Goal: Information Seeking & Learning: Learn about a topic

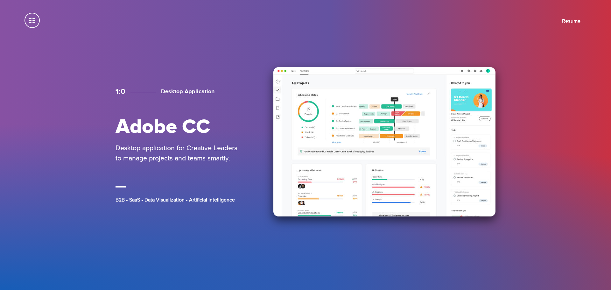
click at [317, 136] on img at bounding box center [384, 141] width 222 height 149
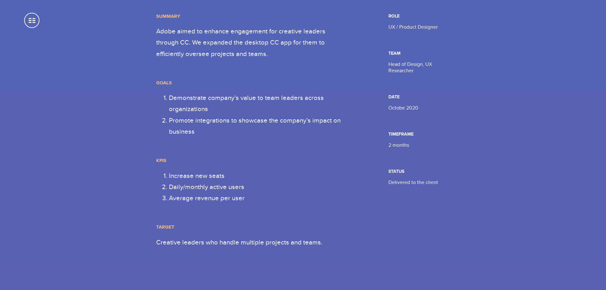
click at [482, 102] on div "Summary Adobe aimed to enhance engagement for creative leaders through CC. We e…" at bounding box center [303, 130] width 576 height 235
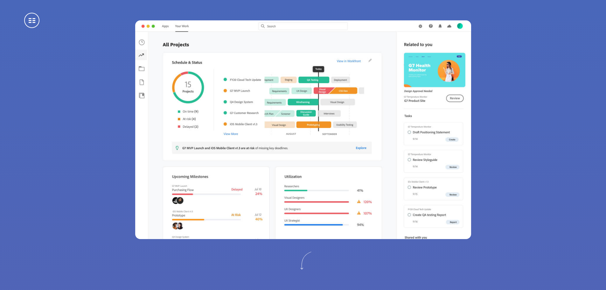
click at [51, 31] on section at bounding box center [303, 129] width 606 height 259
click at [27, 12] on header "Resume Home About Projects 1:0 Adobe CC 2:0 Secure Messaging 3:0 AT&T Mx 4:0 So…" at bounding box center [303, 7] width 606 height 15
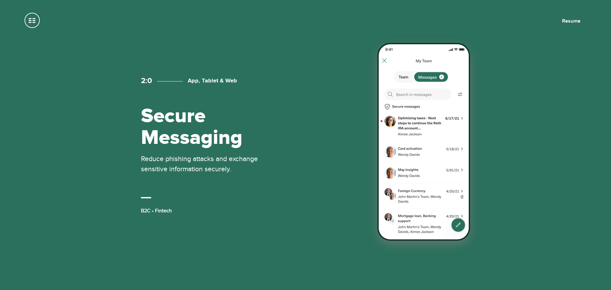
click at [225, 120] on h2 "Secure Messaging" at bounding box center [204, 127] width 127 height 43
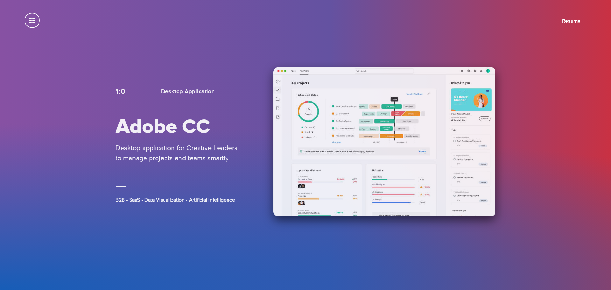
click at [325, 103] on img at bounding box center [384, 141] width 222 height 149
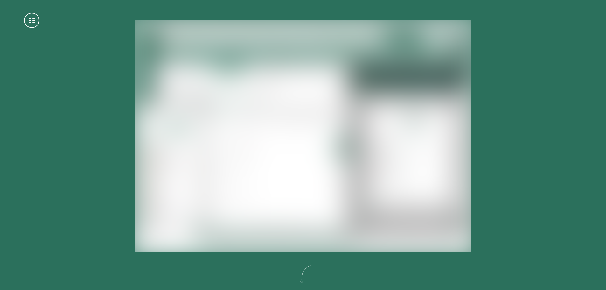
click at [496, 116] on section at bounding box center [303, 136] width 606 height 273
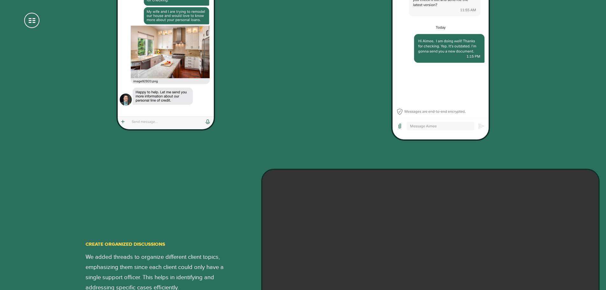
scroll to position [1591, 0]
